Goal: Find specific page/section: Find specific page/section

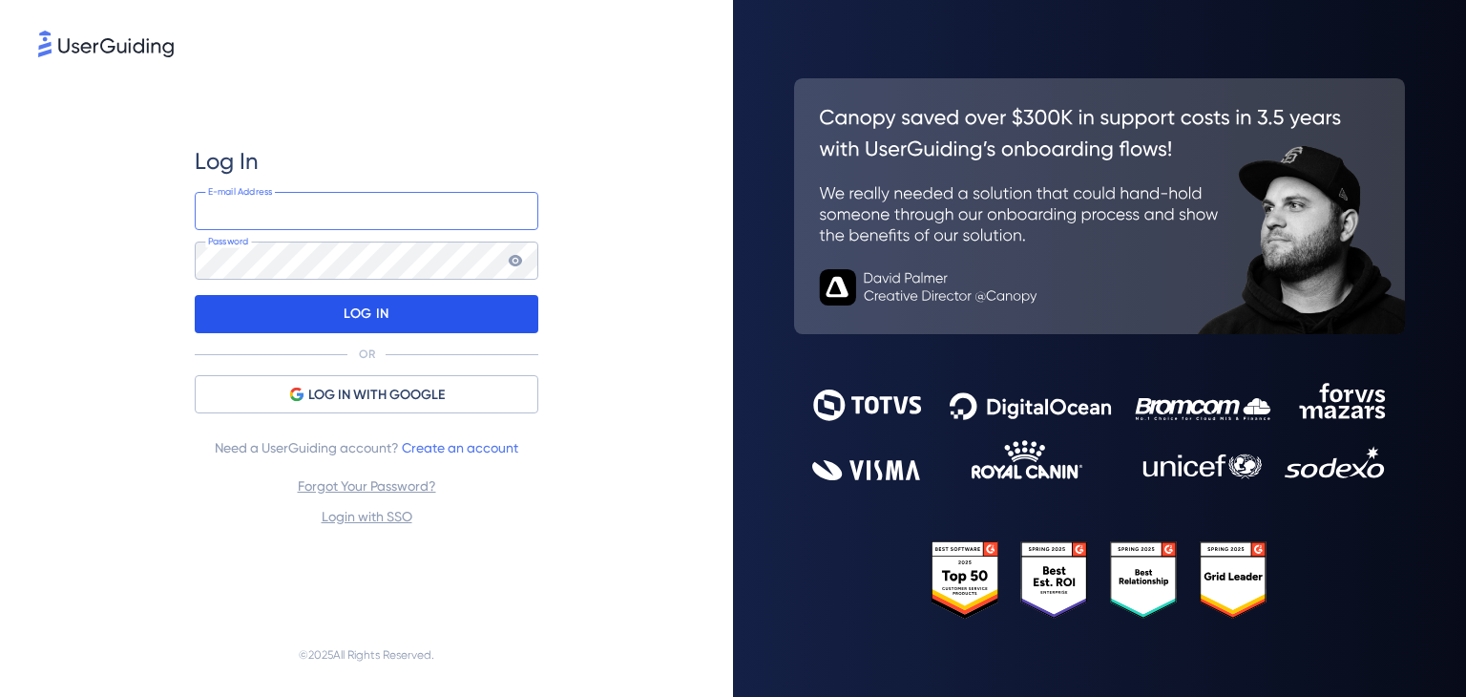
type input "emontebon@offensive-security.com"
click at [351, 314] on p "LOG IN" at bounding box center [366, 314] width 45 height 31
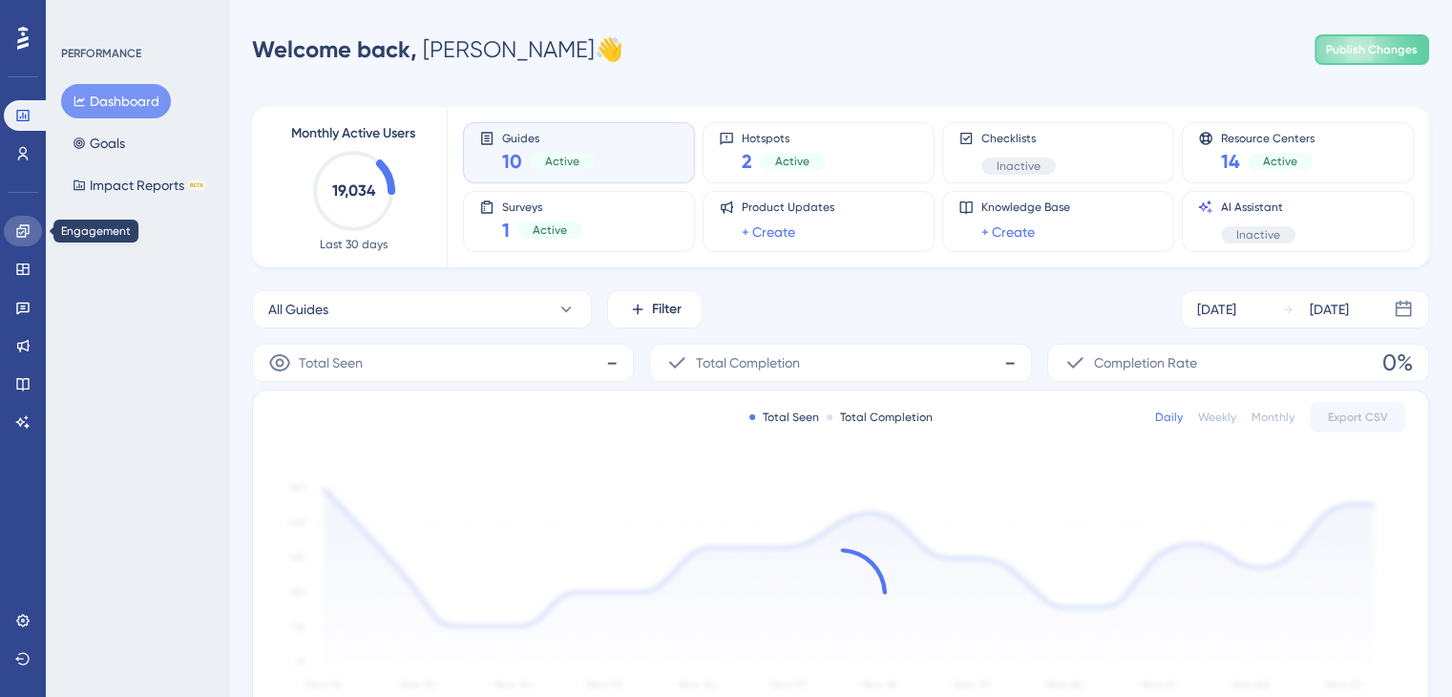
click at [22, 239] on link at bounding box center [23, 231] width 38 height 31
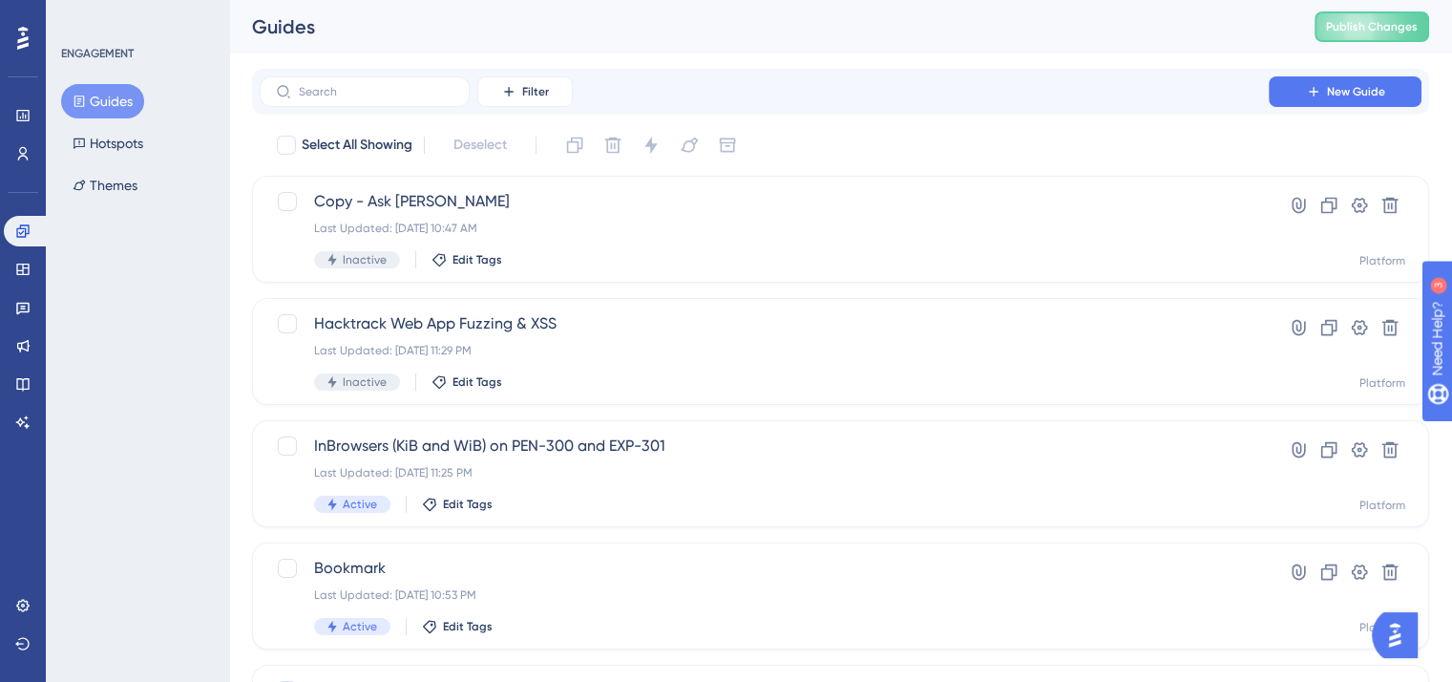
click at [168, 348] on div "ENGAGEMENT Guides Hotspots Themes" at bounding box center [137, 341] width 183 height 682
click at [380, 205] on span "Copy - Ask [PERSON_NAME]" at bounding box center [764, 201] width 900 height 23
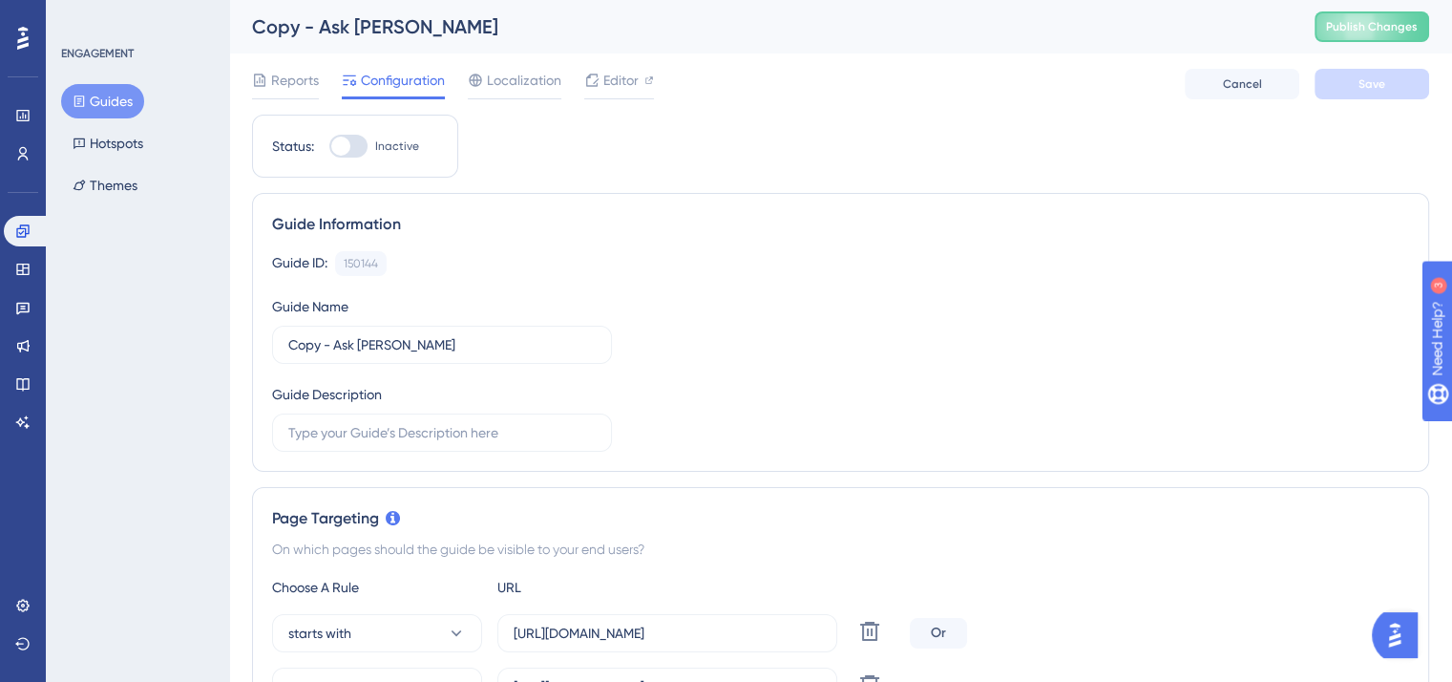
click at [119, 383] on div "ENGAGEMENT Guides Hotspots Themes" at bounding box center [137, 341] width 183 height 682
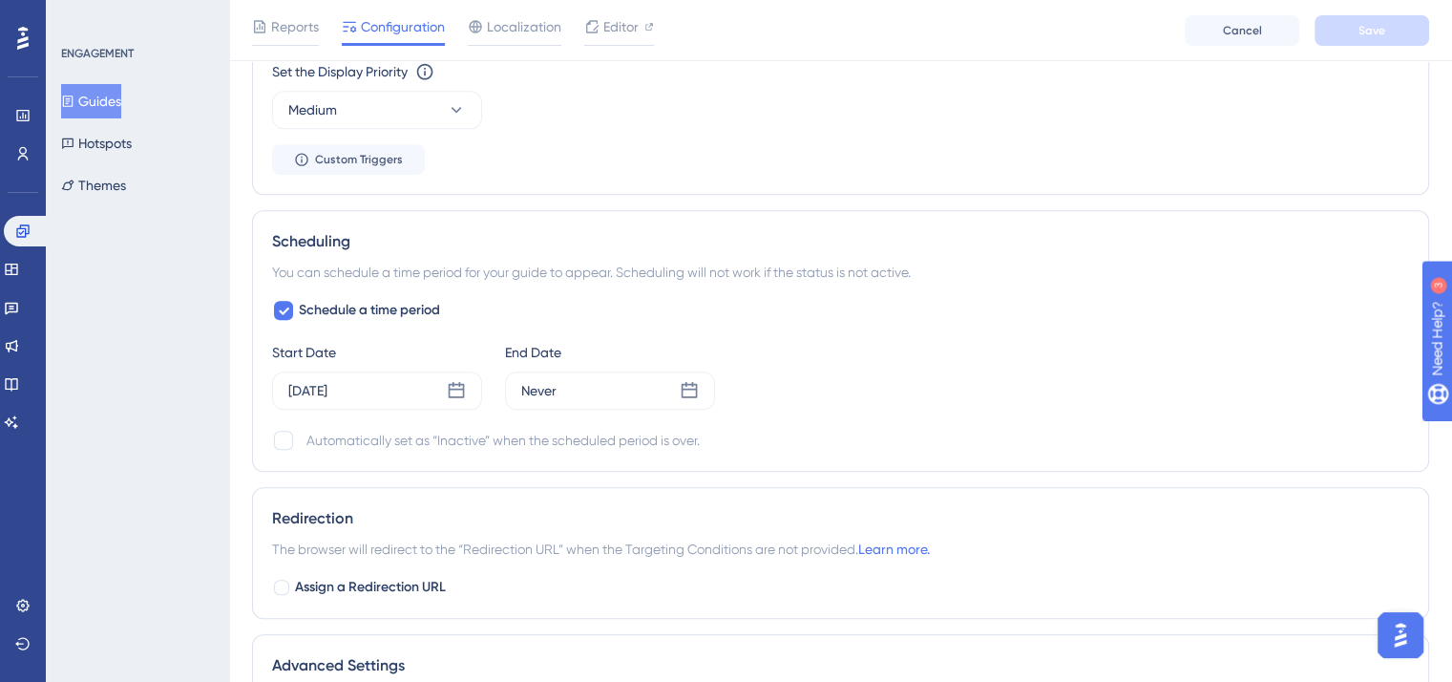
scroll to position [1478, 14]
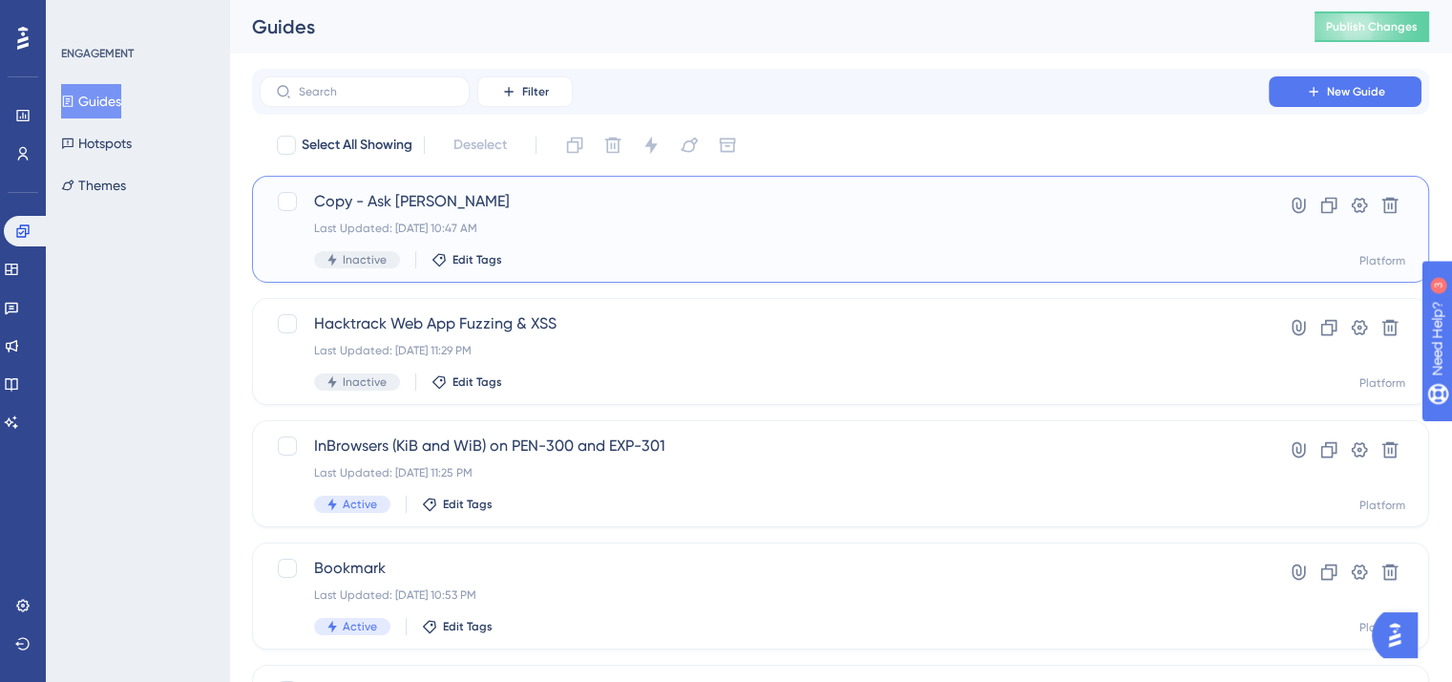
click at [375, 200] on span "Copy - Ask [PERSON_NAME]" at bounding box center [764, 201] width 900 height 23
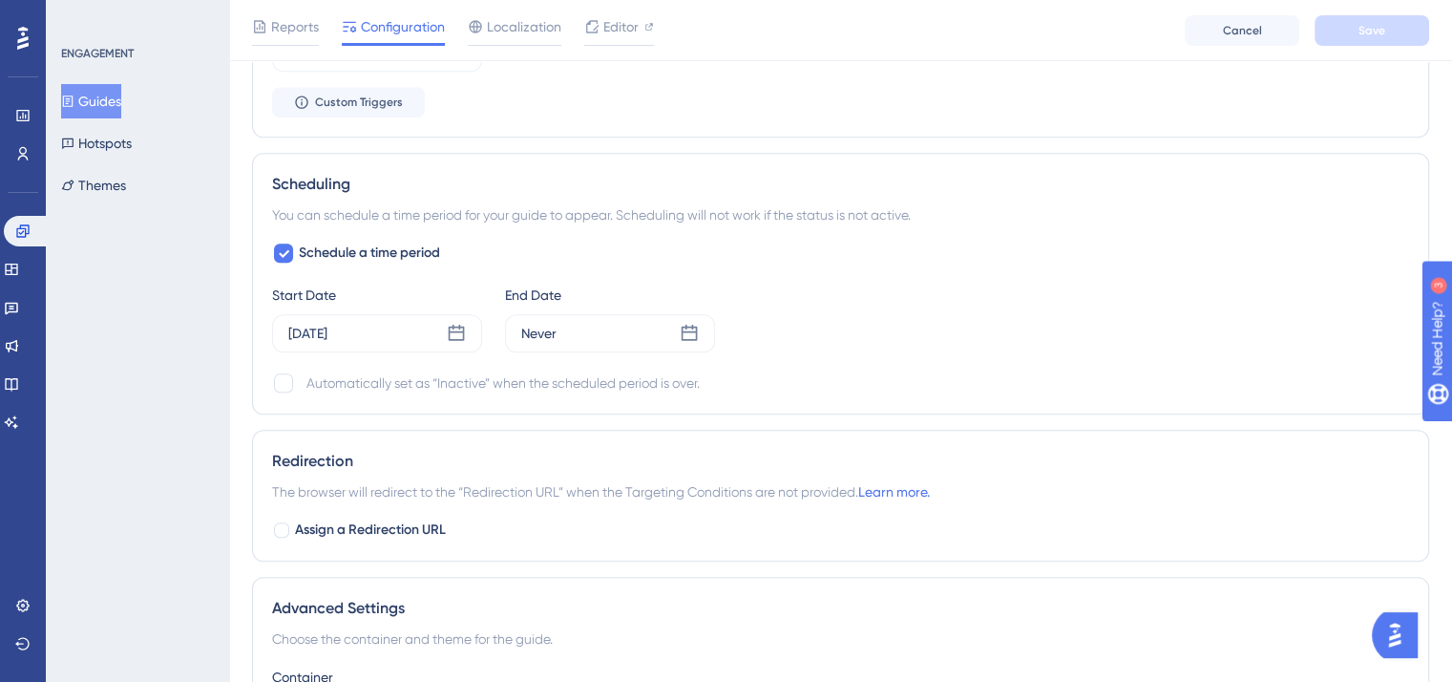
scroll to position [1248, 14]
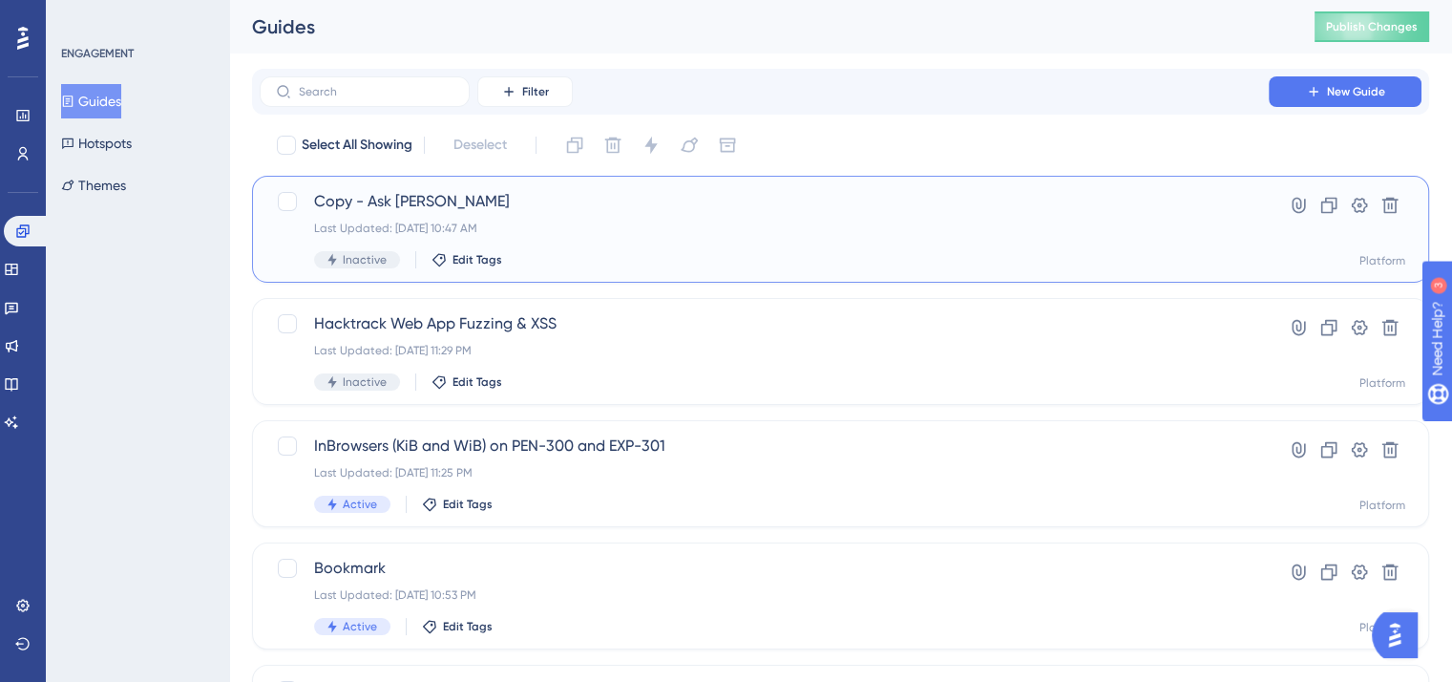
click at [384, 194] on span "Copy - Ask [PERSON_NAME]" at bounding box center [764, 201] width 900 height 23
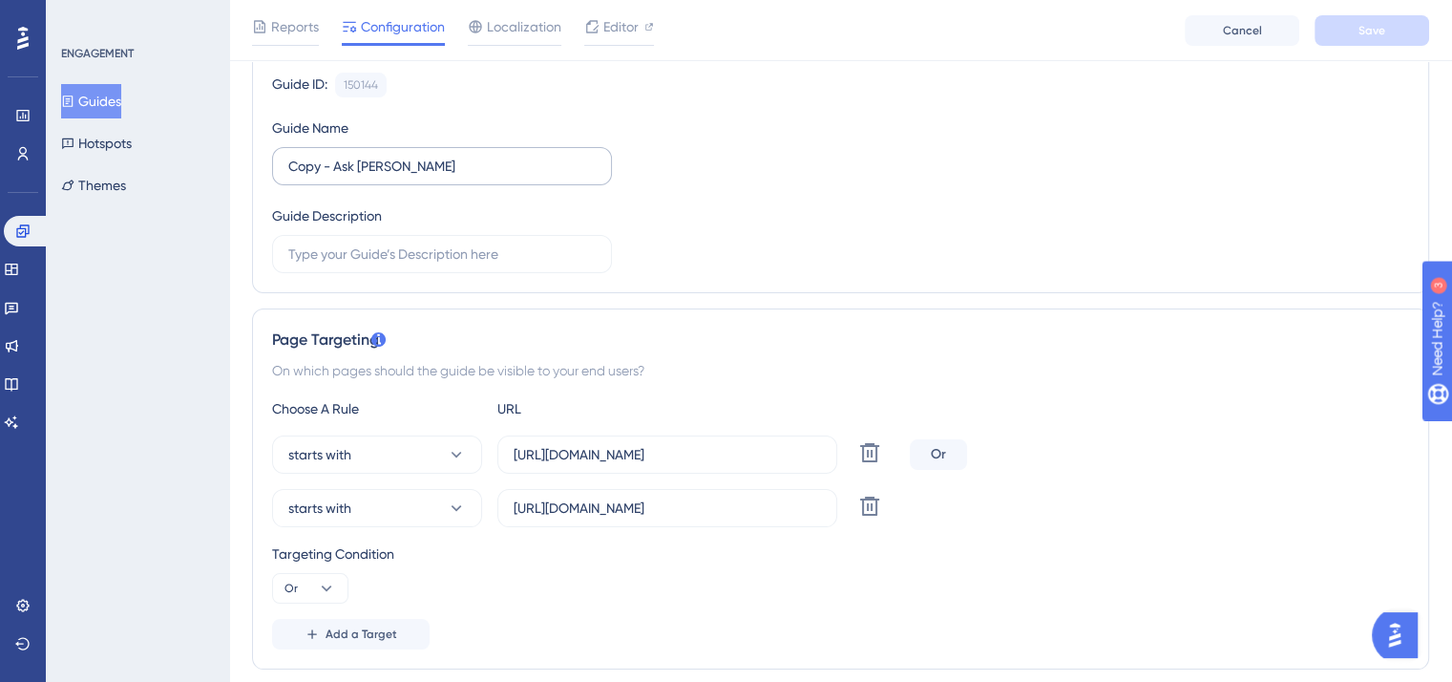
scroll to position [179, 14]
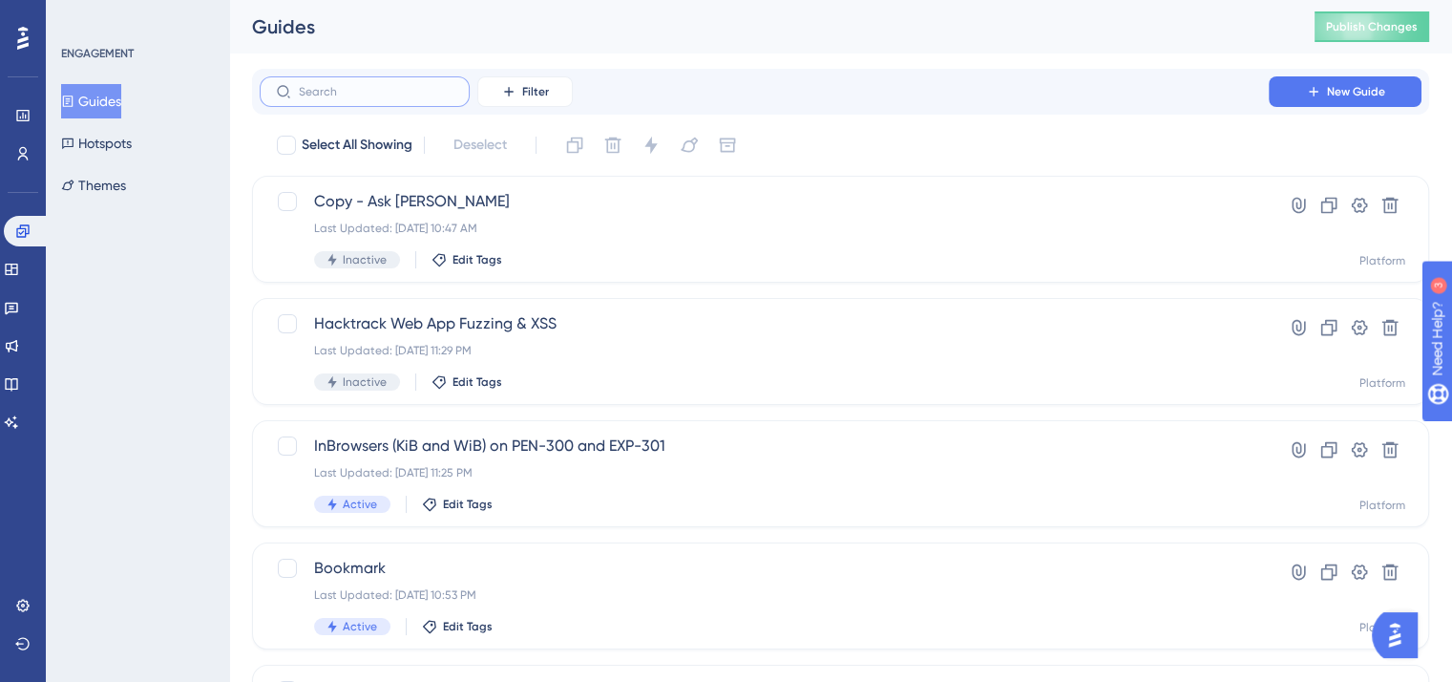
click at [381, 85] on input "text" at bounding box center [376, 91] width 155 height 13
type input "kai"
click at [95, 107] on button "Guides" at bounding box center [91, 101] width 60 height 34
click at [149, 348] on div "ENGAGEMENT Guides Hotspots Themes" at bounding box center [137, 341] width 183 height 682
click at [336, 100] on label at bounding box center [365, 91] width 210 height 31
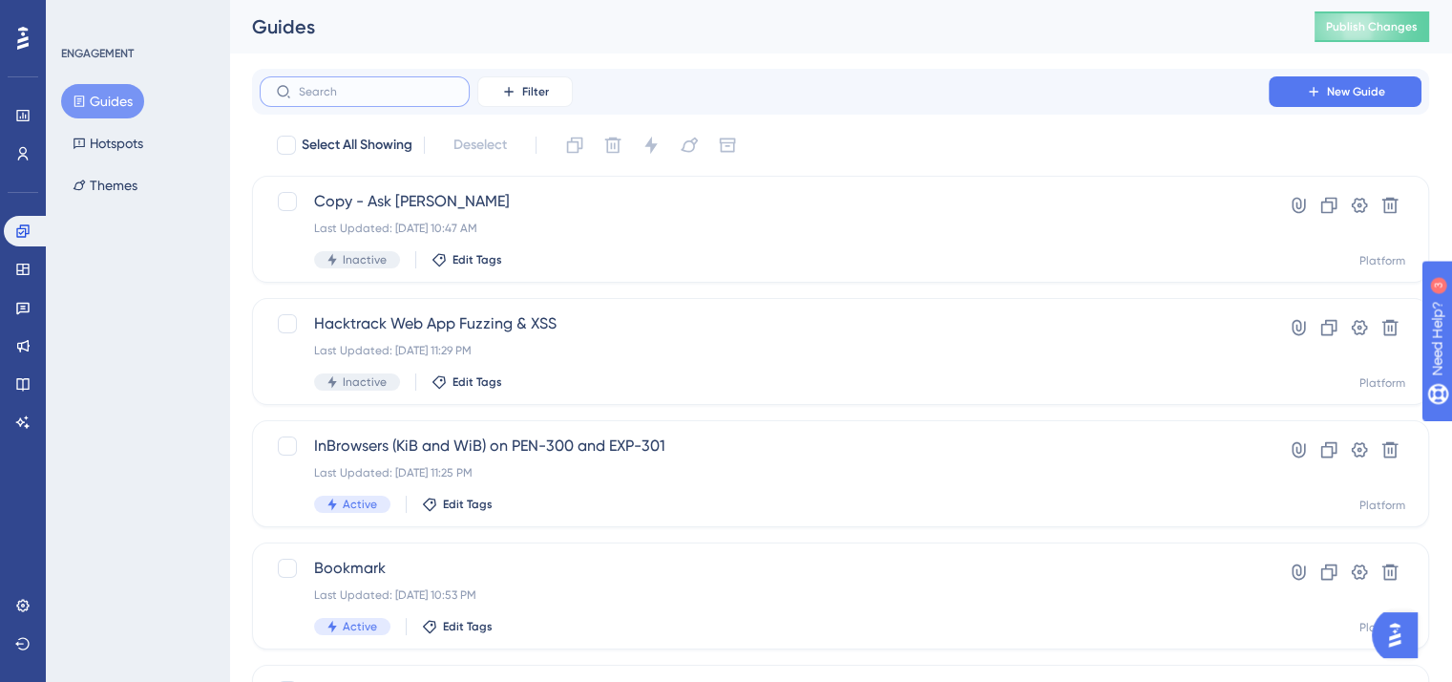
click at [336, 98] on input "text" at bounding box center [376, 91] width 155 height 13
type input "KAI"
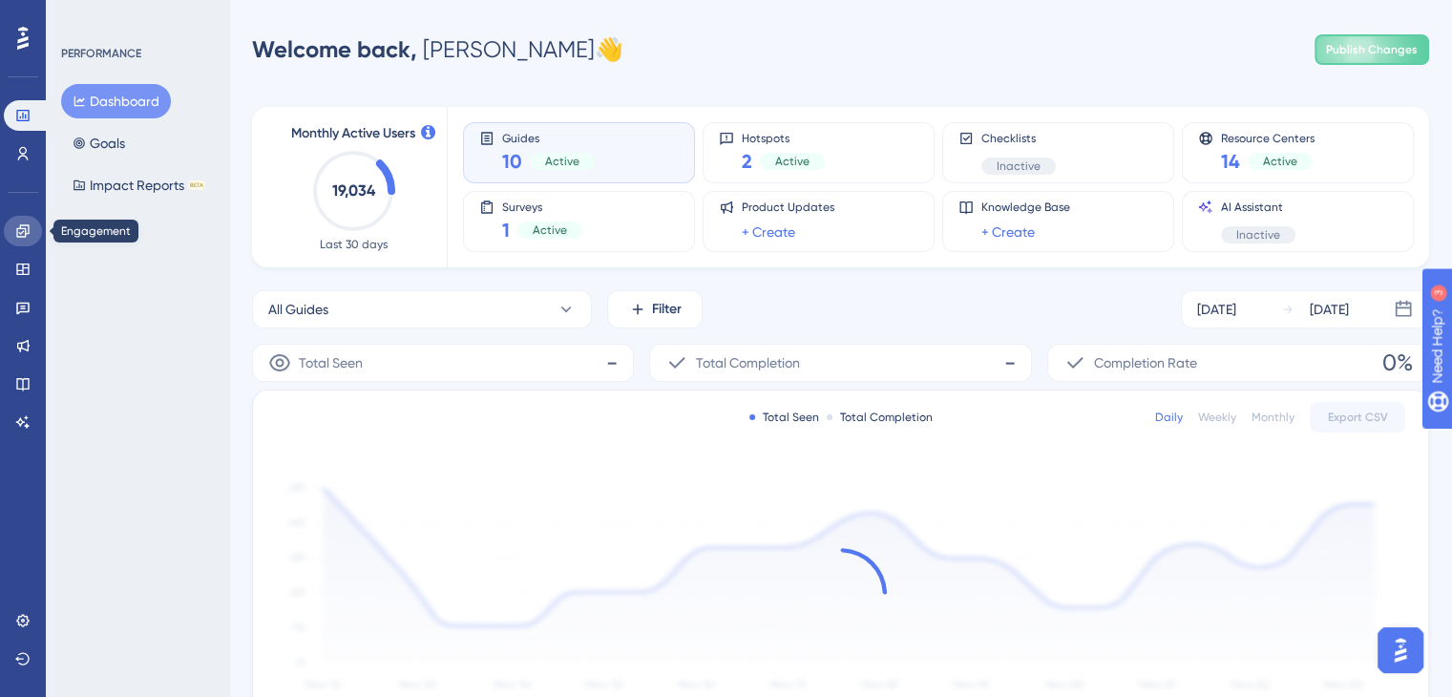
click at [28, 236] on icon at bounding box center [22, 230] width 15 height 15
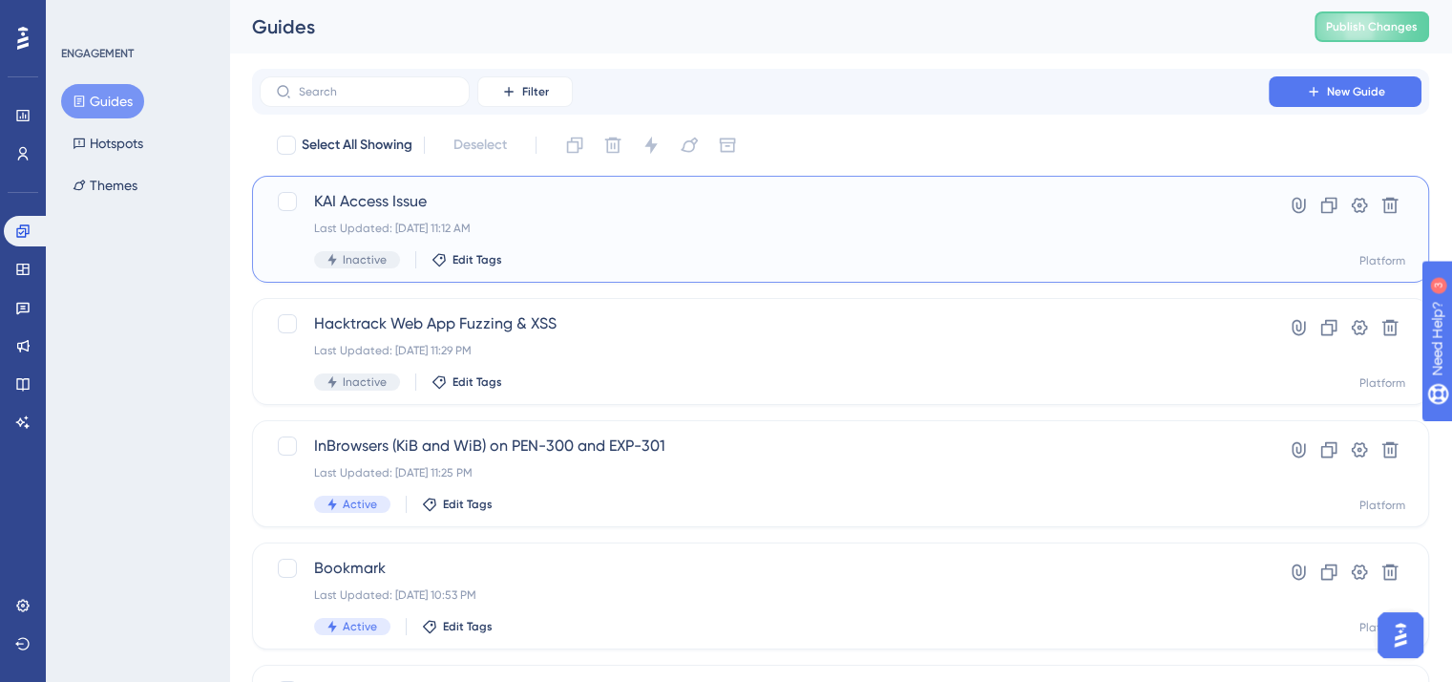
click at [409, 208] on span "KAI Access Issue" at bounding box center [764, 201] width 900 height 23
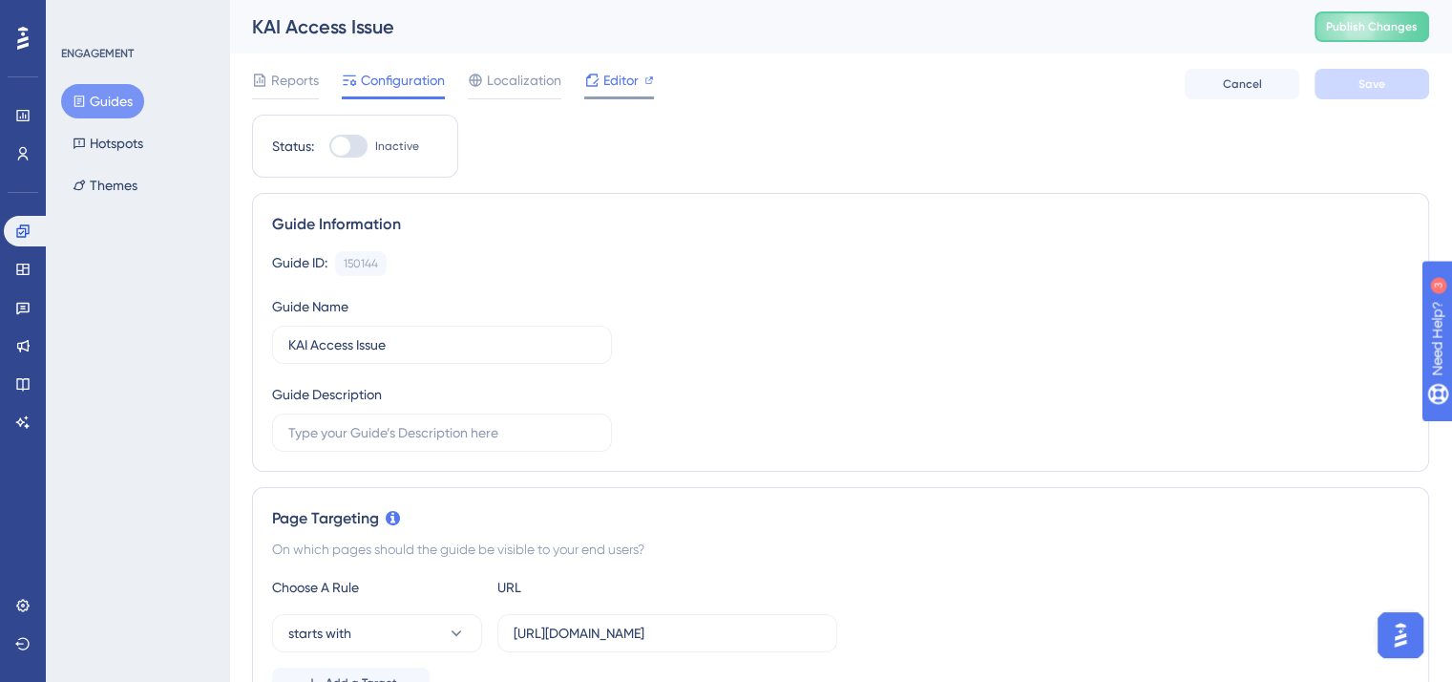
click at [617, 70] on span "Editor" at bounding box center [620, 80] width 35 height 23
